Goal: Transaction & Acquisition: Purchase product/service

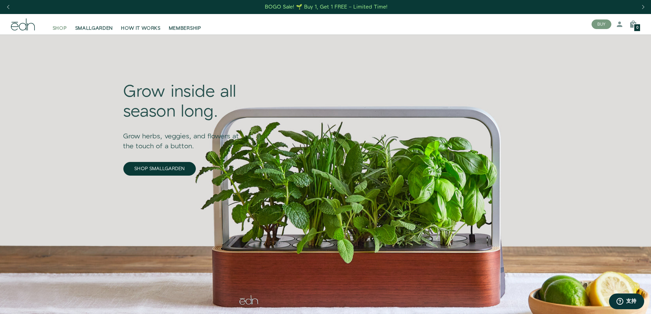
drag, startPoint x: 0, startPoint y: 0, endPoint x: 56, endPoint y: 28, distance: 62.6
click at [56, 28] on span "SHOP" at bounding box center [60, 28] width 14 height 7
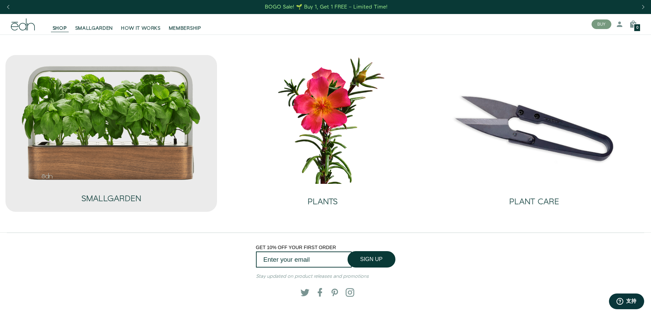
click at [135, 149] on img at bounding box center [111, 123] width 180 height 116
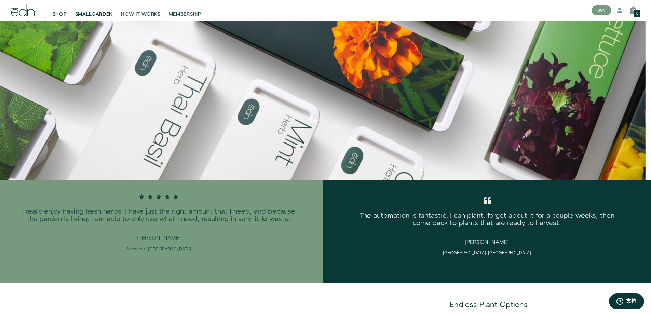
scroll to position [584, 0]
